Goal: Check status: Check status

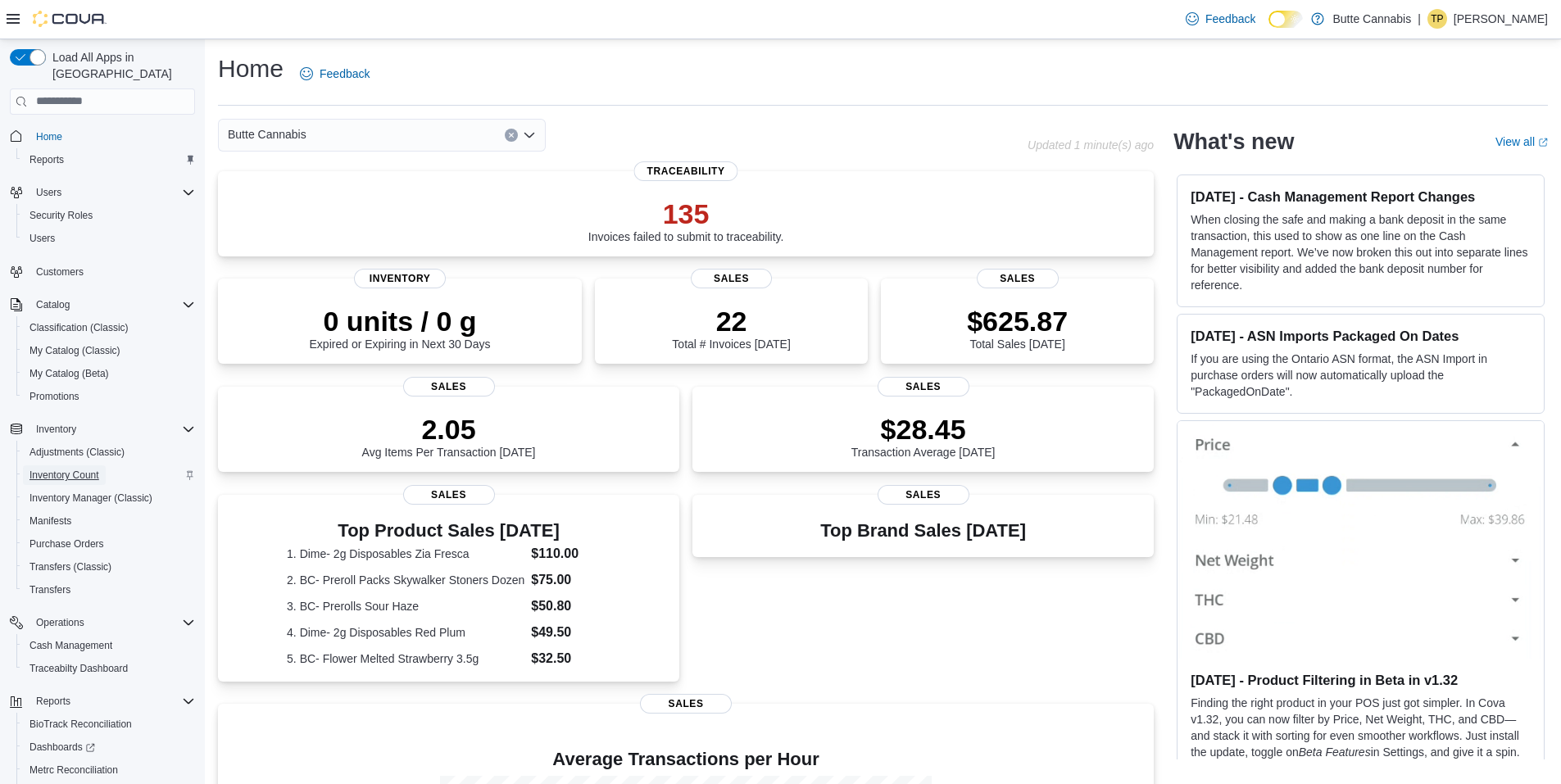
click at [74, 468] on span "Inventory Count" at bounding box center [64, 475] width 70 height 13
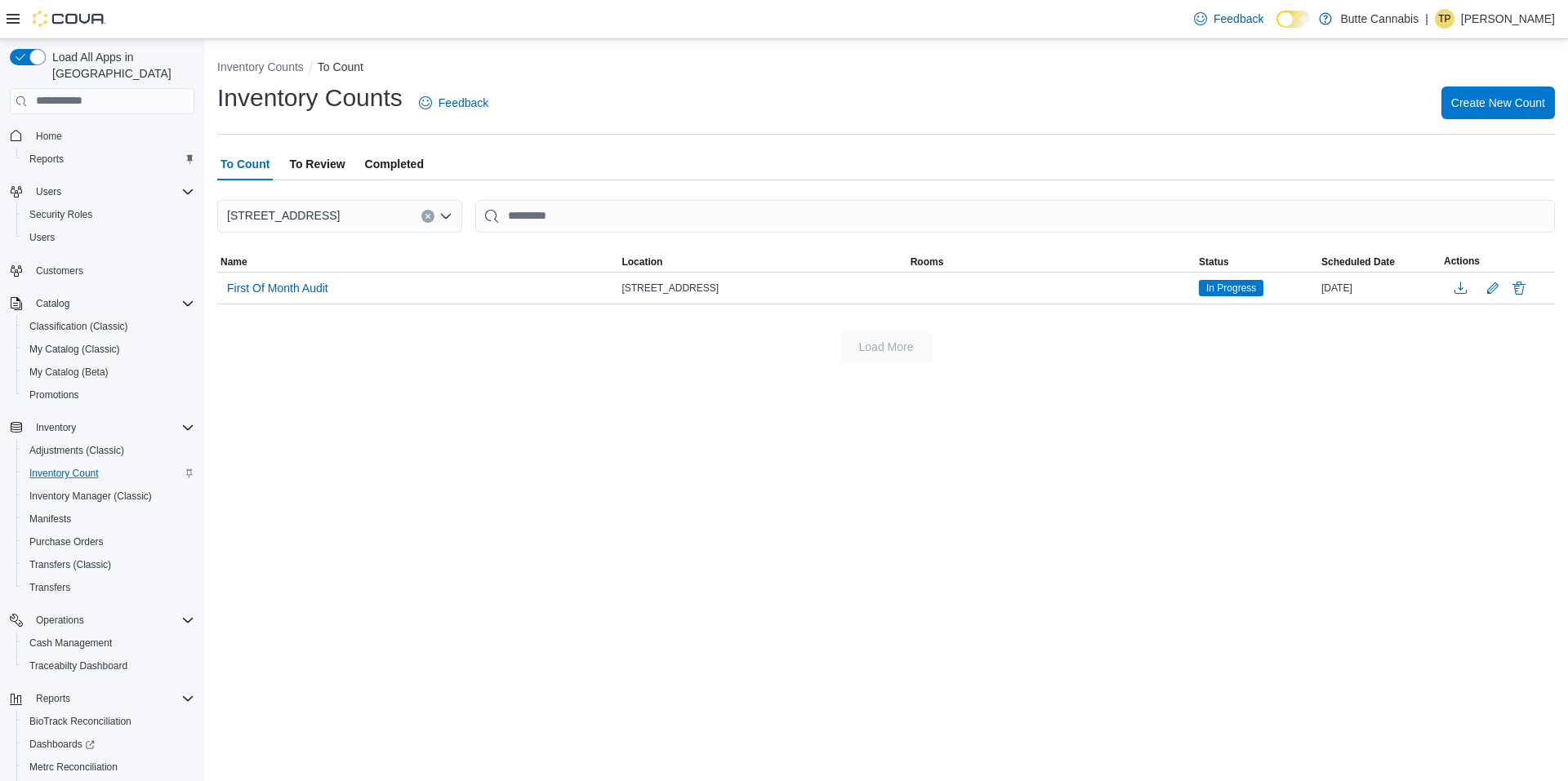
click at [388, 164] on span "Completed" at bounding box center [394, 164] width 59 height 32
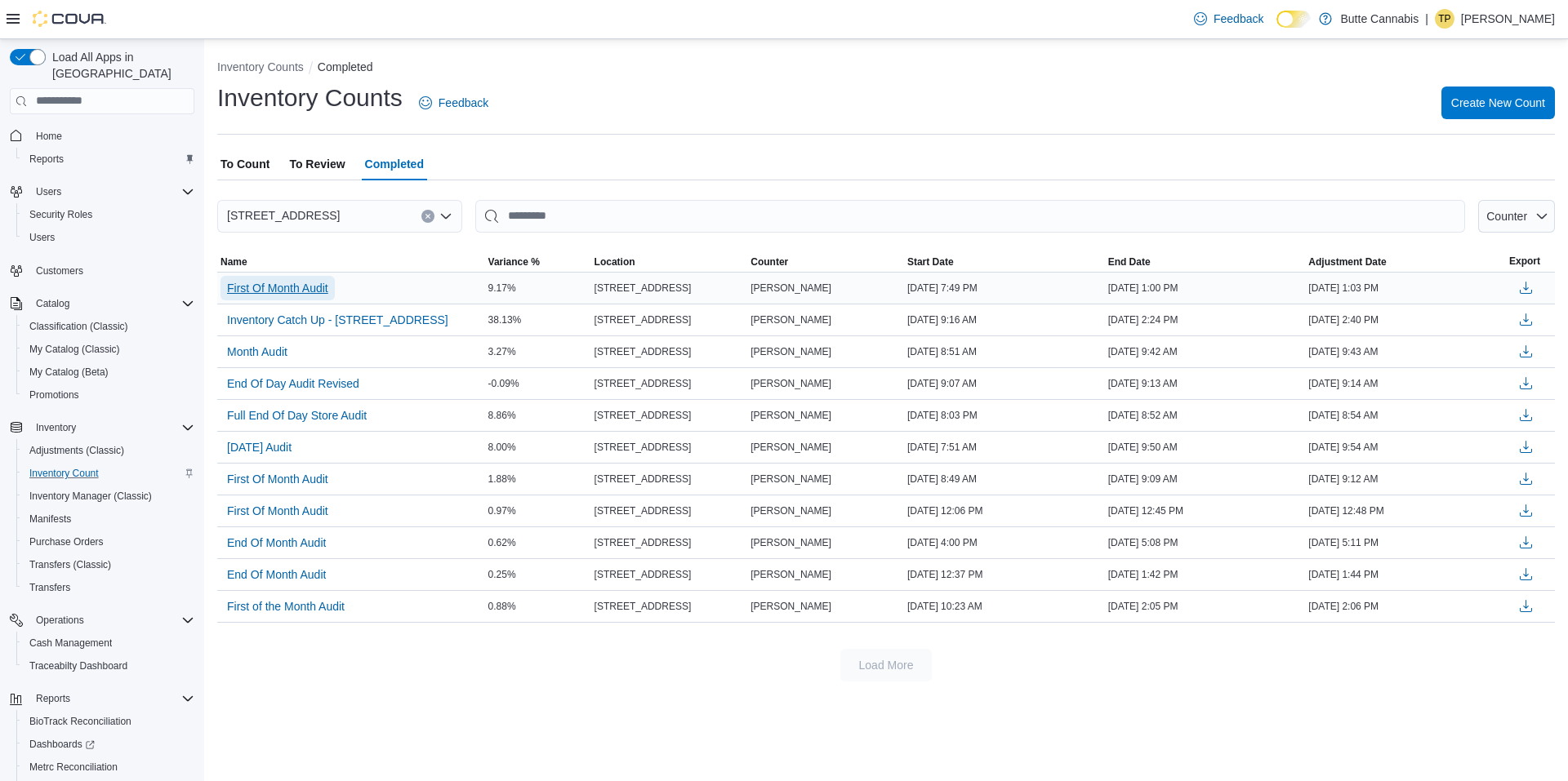
click at [321, 286] on span "First Of Month Audit" at bounding box center [278, 288] width 101 height 16
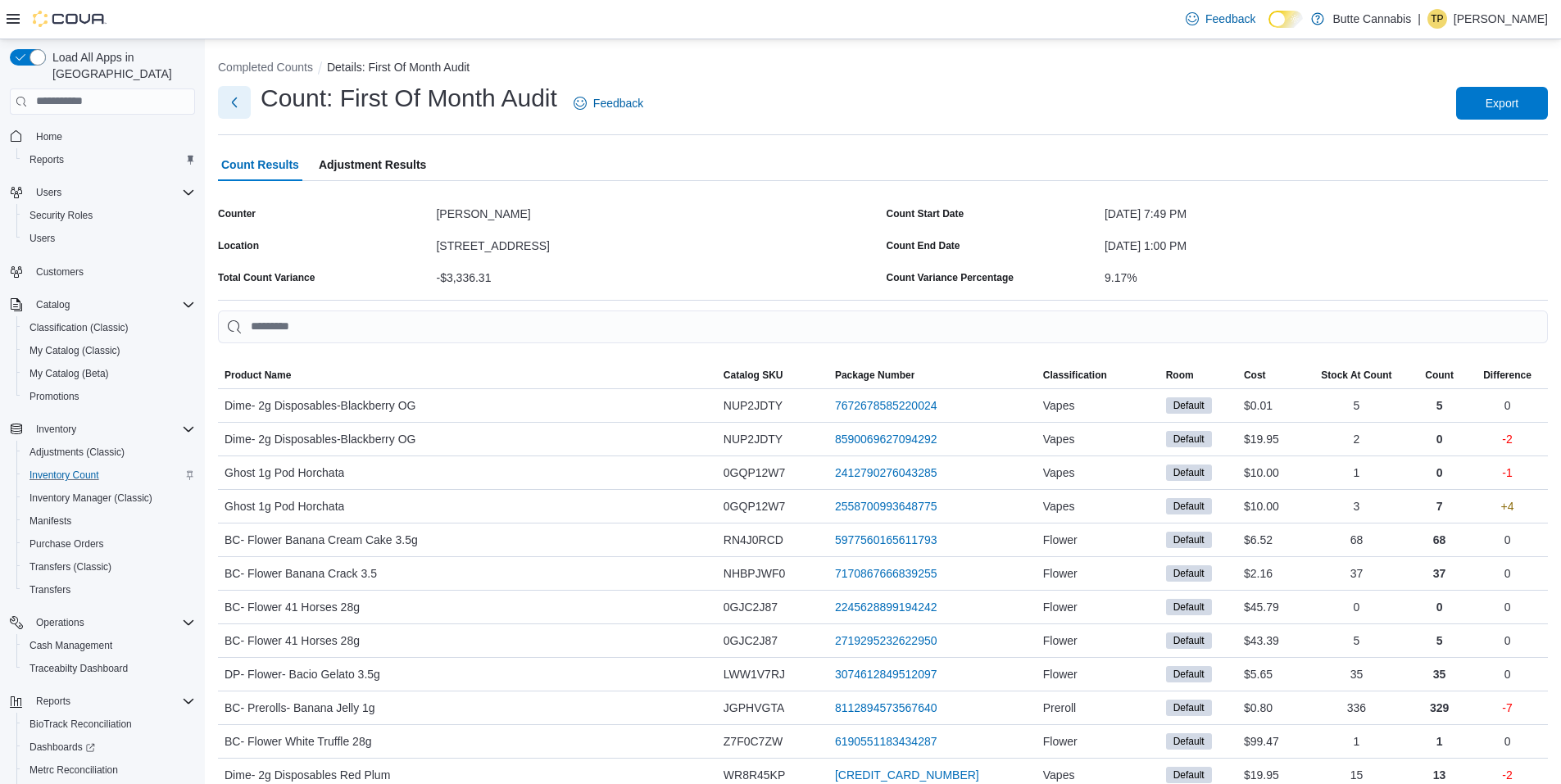
click at [244, 107] on button "Next" at bounding box center [234, 102] width 33 height 33
